Goal: Information Seeking & Learning: Check status

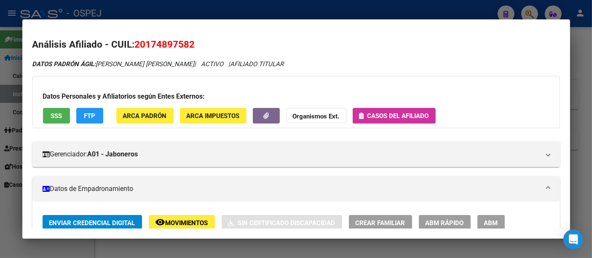
drag, startPoint x: 229, startPoint y: 3, endPoint x: 228, endPoint y: 9, distance: 5.7
click at [228, 9] on div at bounding box center [296, 129] width 592 height 258
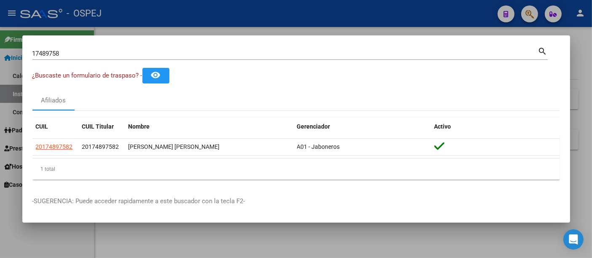
click at [166, 56] on input "17489758" at bounding box center [285, 54] width 506 height 8
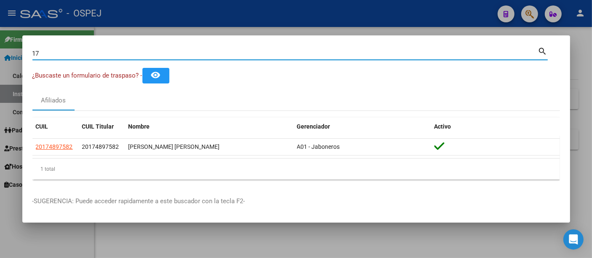
type input "1"
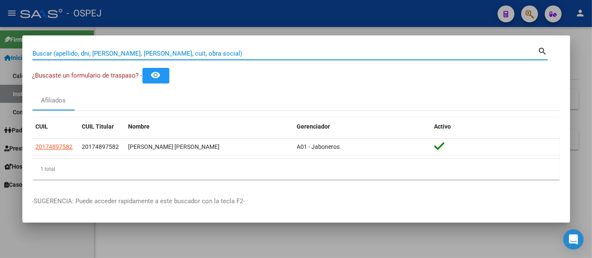
paste input "31642016"
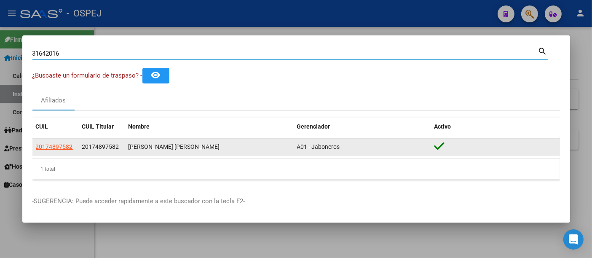
type input "31642016"
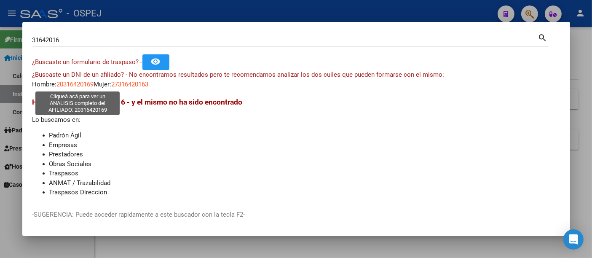
click at [85, 83] on span "20316420169" at bounding box center [75, 84] width 37 height 8
type textarea "20316420169"
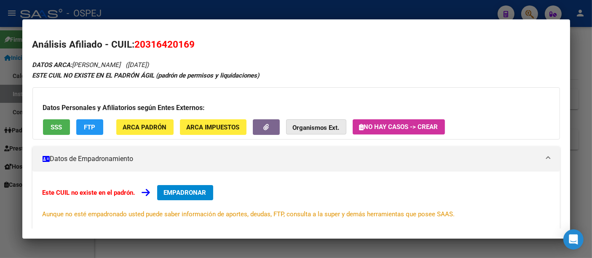
click at [319, 127] on strong "Organismos Ext." at bounding box center [316, 128] width 47 height 8
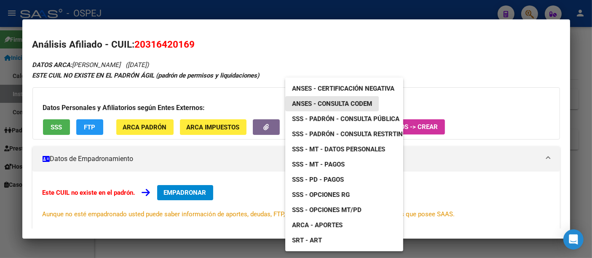
click at [349, 103] on span "ANSES - Consulta CODEM" at bounding box center [332, 104] width 80 height 8
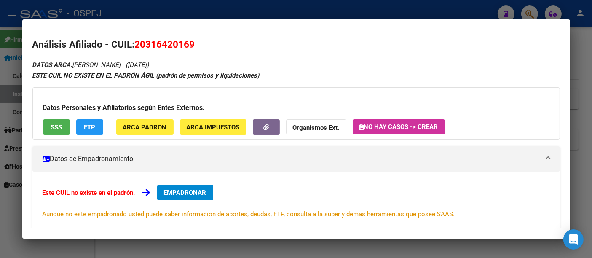
click at [191, 11] on div at bounding box center [296, 129] width 592 height 258
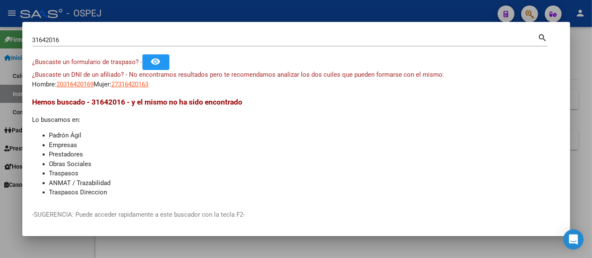
click at [102, 38] on input "31642016" at bounding box center [285, 40] width 506 height 8
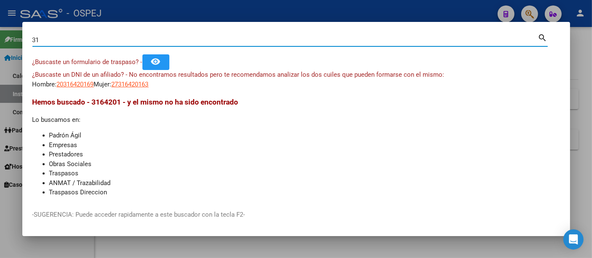
type input "3"
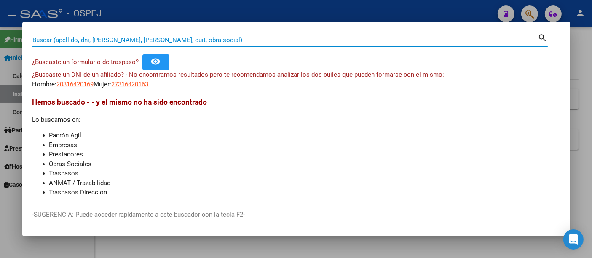
paste input "34524186"
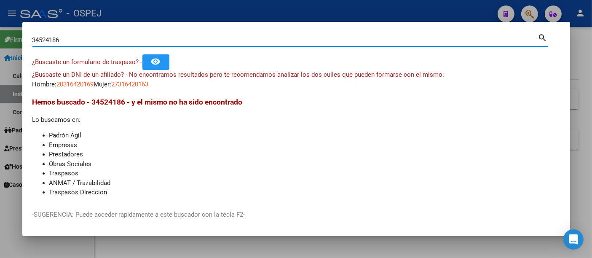
type input "34524186"
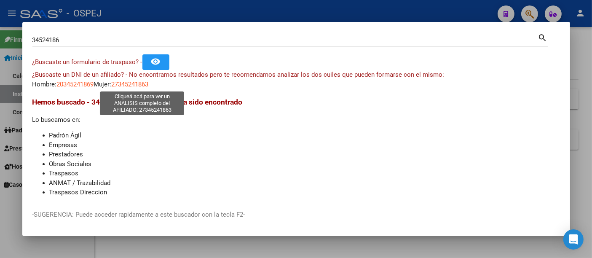
click at [143, 85] on span "27345241863" at bounding box center [130, 84] width 37 height 8
type textarea "27345241863"
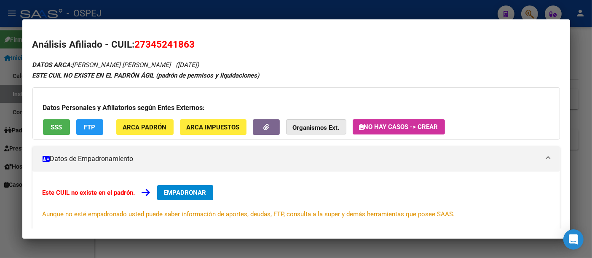
click at [322, 125] on strong "Organismos Ext." at bounding box center [316, 128] width 47 height 8
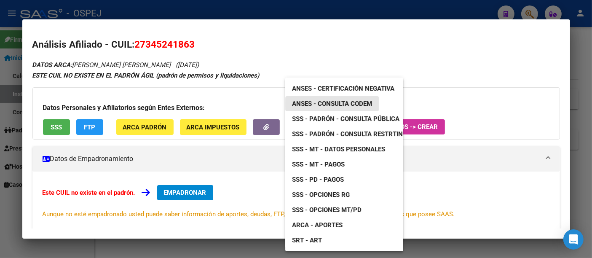
click at [338, 104] on span "ANSES - Consulta CODEM" at bounding box center [332, 104] width 80 height 8
